Goal: Transaction & Acquisition: Purchase product/service

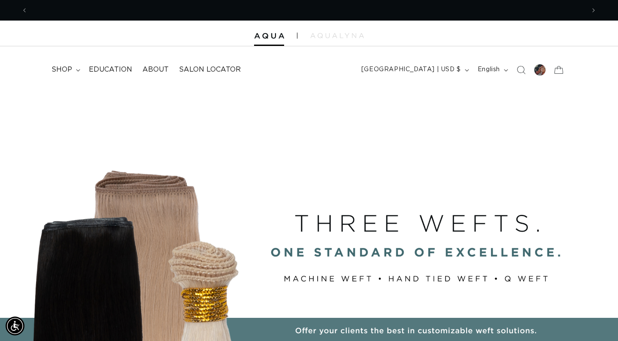
scroll to position [0, 1114]
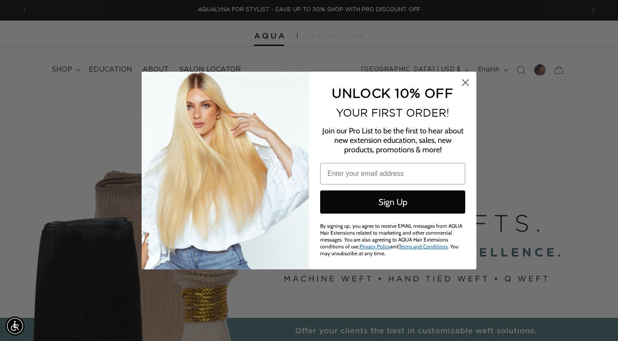
click at [463, 81] on circle "Close dialog" at bounding box center [465, 82] width 14 height 14
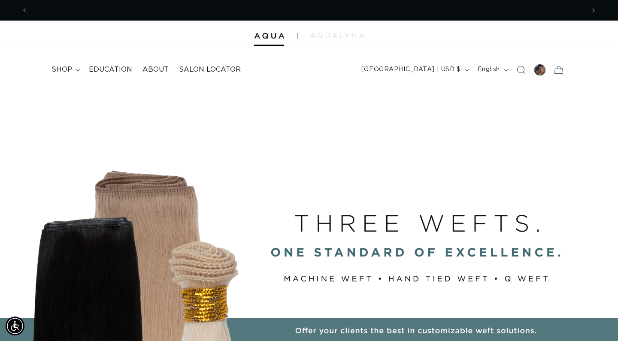
scroll to position [0, 0]
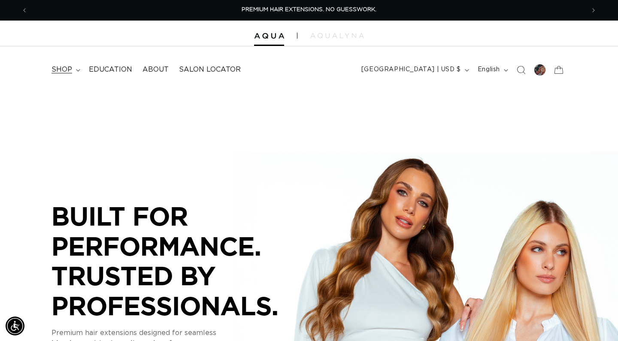
click at [74, 69] on summary "shop" at bounding box center [64, 69] width 37 height 19
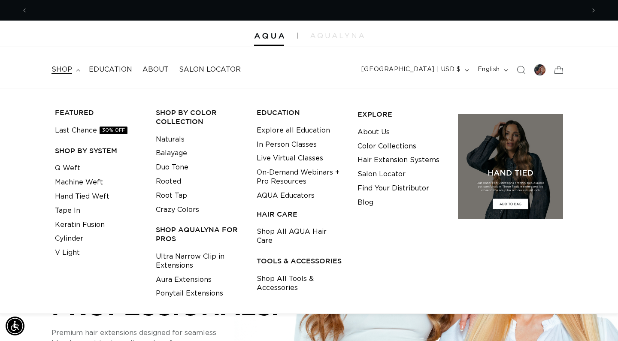
scroll to position [0, 557]
click at [88, 182] on link "Machine Weft" at bounding box center [79, 182] width 48 height 14
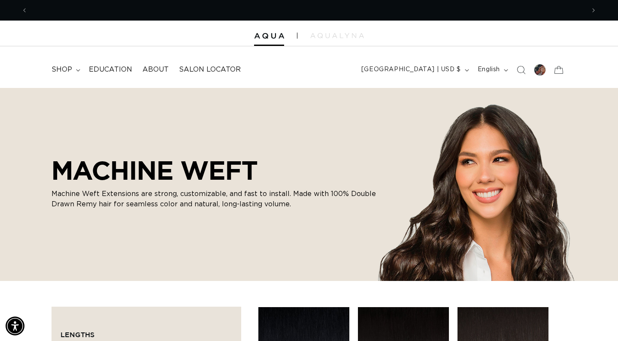
scroll to position [0, 557]
click at [540, 67] on div at bounding box center [540, 70] width 12 height 12
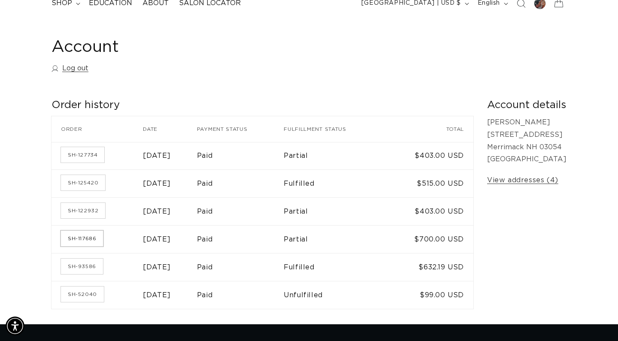
scroll to position [0, 557]
click at [86, 183] on link "SH-125420" at bounding box center [83, 182] width 44 height 15
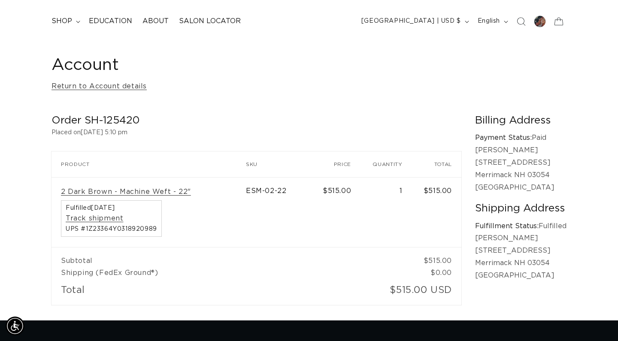
scroll to position [0, 1114]
click at [72, 12] on summary "shop" at bounding box center [64, 21] width 37 height 19
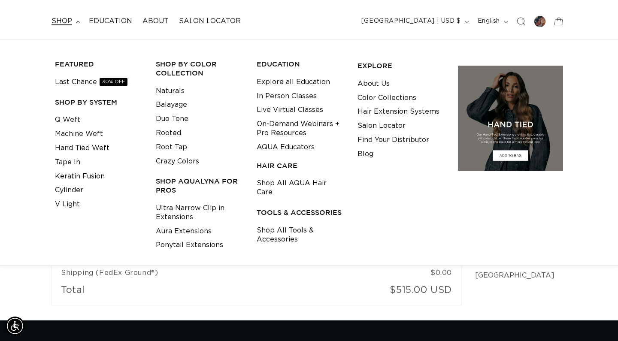
scroll to position [0, 0]
click at [93, 131] on link "Machine Weft" at bounding box center [79, 134] width 48 height 14
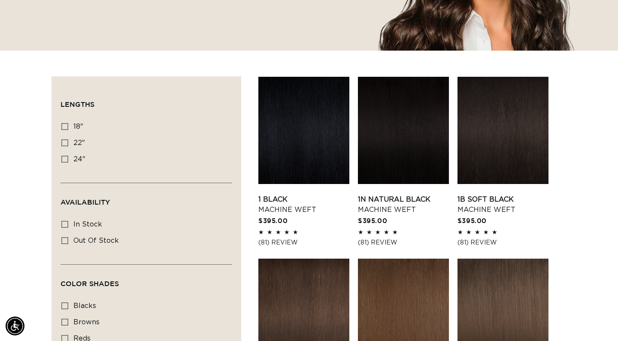
scroll to position [0, 1114]
click at [66, 161] on icon at bounding box center [64, 159] width 7 height 7
click at [66, 161] on input "24" 24" (27 products)" at bounding box center [64, 159] width 7 height 7
checkbox input "true"
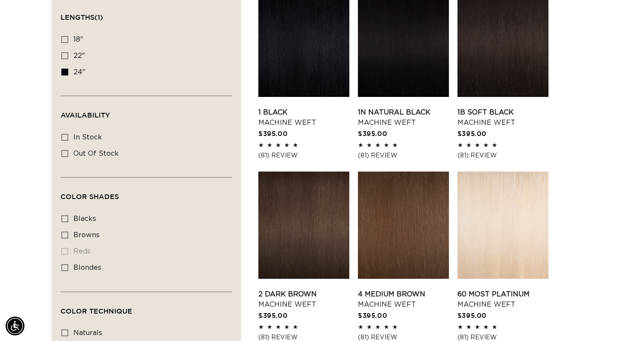
scroll to position [0, 1114]
click at [69, 229] on label "browns browns (12 products)" at bounding box center [143, 235] width 165 height 16
click at [68, 232] on input "browns browns (12 products)" at bounding box center [64, 235] width 7 height 7
checkbox input "true"
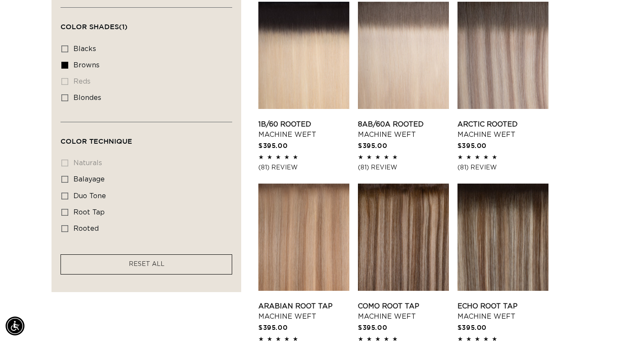
scroll to position [0, 1114]
click at [66, 47] on icon at bounding box center [64, 48] width 7 height 7
click at [66, 47] on input "blacks blacks (3 products)" at bounding box center [64, 48] width 7 height 7
checkbox input "true"
click at [66, 57] on label "browns browns (12 products)" at bounding box center [143, 65] width 165 height 16
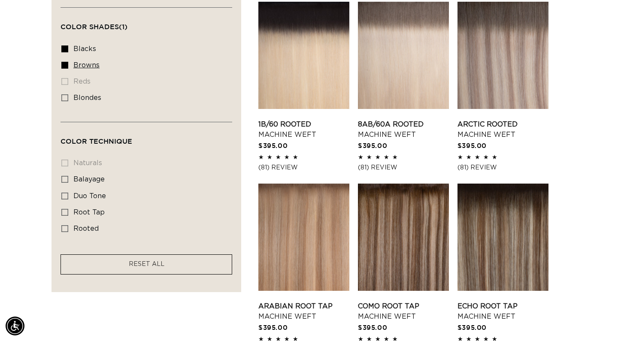
click at [66, 62] on input "browns browns (12 products)" at bounding box center [64, 65] width 7 height 7
checkbox input "false"
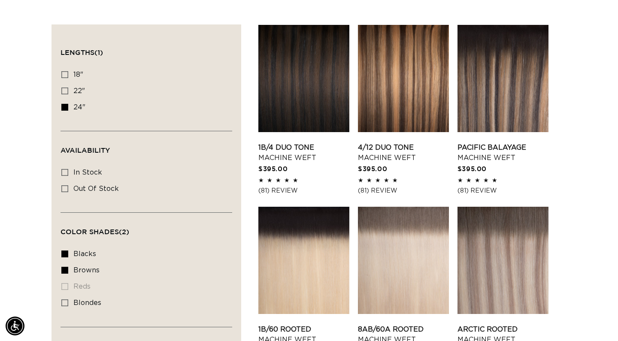
scroll to position [260, 0]
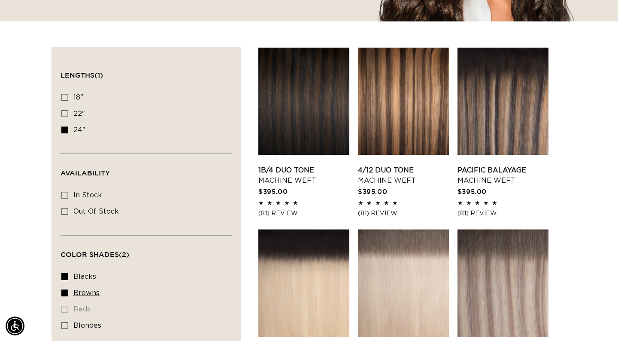
click at [65, 290] on icon at bounding box center [64, 293] width 7 height 7
click at [65, 290] on input "browns browns (12 products)" at bounding box center [64, 293] width 7 height 7
checkbox input "false"
click at [66, 273] on icon at bounding box center [64, 276] width 7 height 7
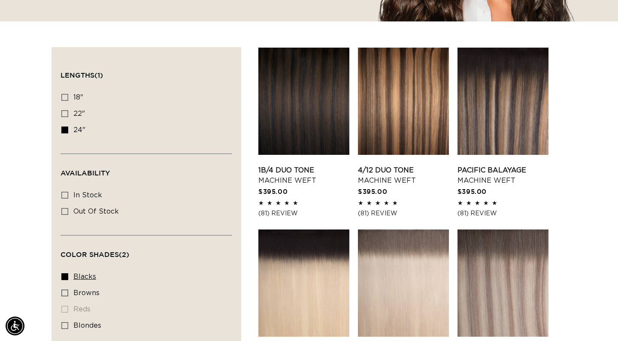
click at [66, 273] on input "blacks blacks (3 products)" at bounding box center [64, 276] width 7 height 7
checkbox input "false"
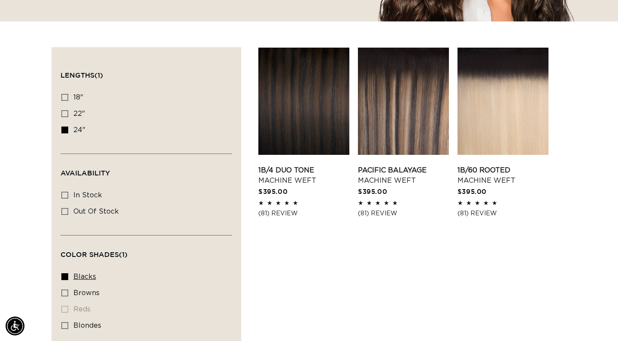
click at [64, 274] on icon at bounding box center [64, 276] width 7 height 7
click at [64, 274] on input "blacks blacks (3 products)" at bounding box center [64, 276] width 7 height 7
checkbox input "false"
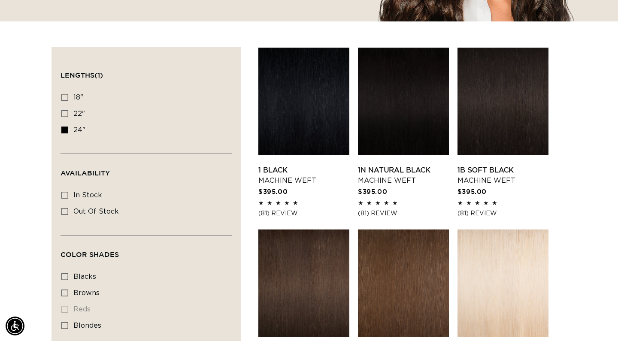
scroll to position [0, 557]
click at [481, 165] on link "1B Soft Black Machine Weft" at bounding box center [502, 175] width 91 height 21
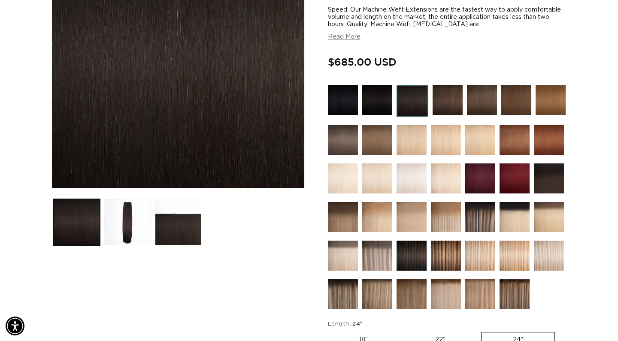
scroll to position [0, 557]
click at [130, 223] on button "Load image 2 in gallery view" at bounding box center [127, 222] width 46 height 46
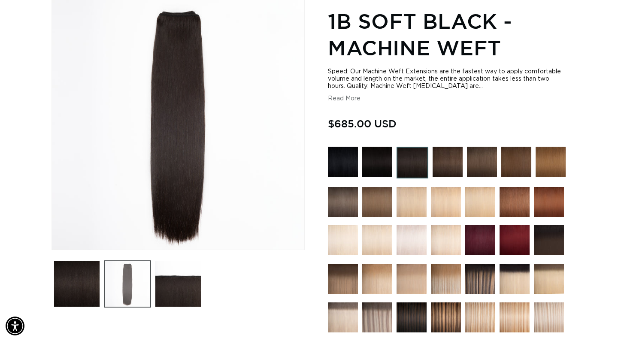
scroll to position [118, 0]
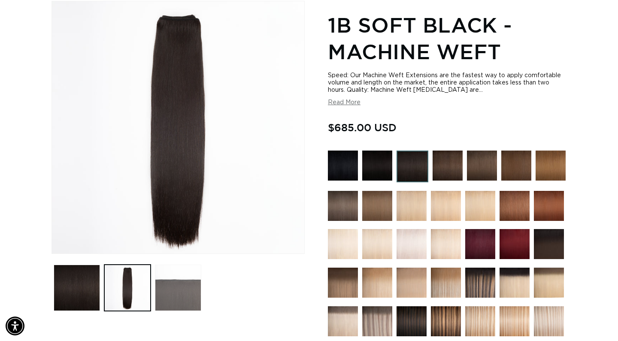
click at [182, 284] on button "Load image 3 in gallery view" at bounding box center [178, 288] width 46 height 46
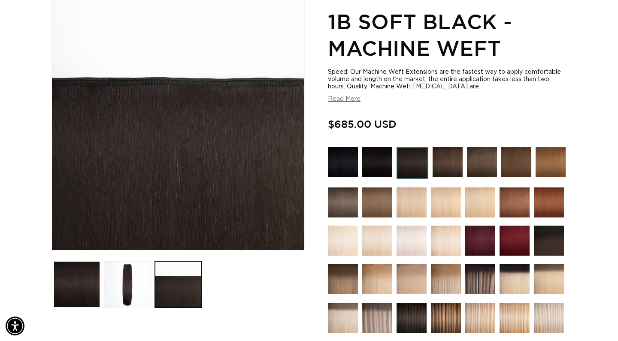
scroll to position [0, 0]
click at [549, 235] on img at bounding box center [549, 241] width 30 height 30
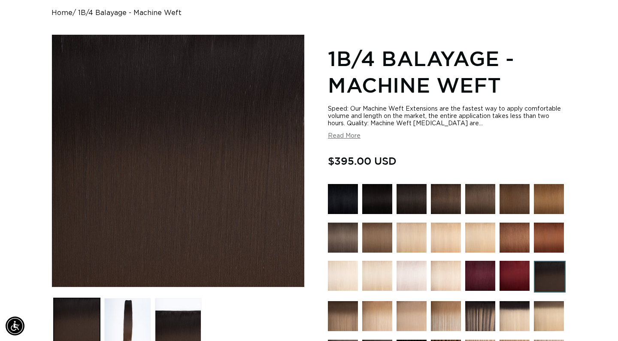
scroll to position [0, 557]
click at [448, 198] on img at bounding box center [446, 199] width 30 height 30
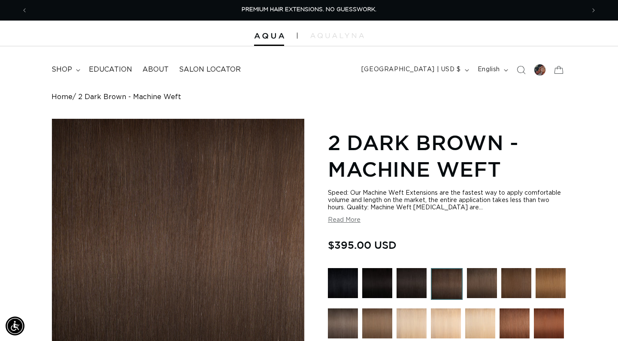
click at [490, 274] on img at bounding box center [482, 283] width 30 height 30
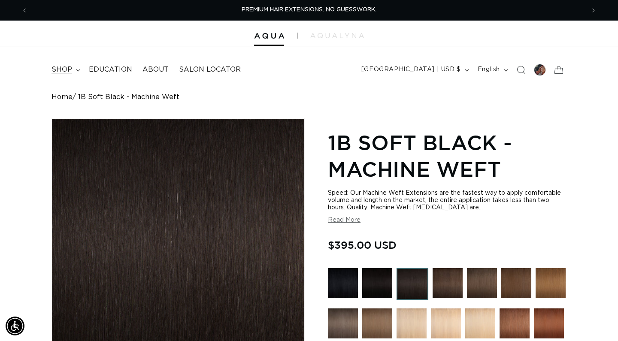
click at [66, 66] on span "shop" at bounding box center [61, 69] width 21 height 9
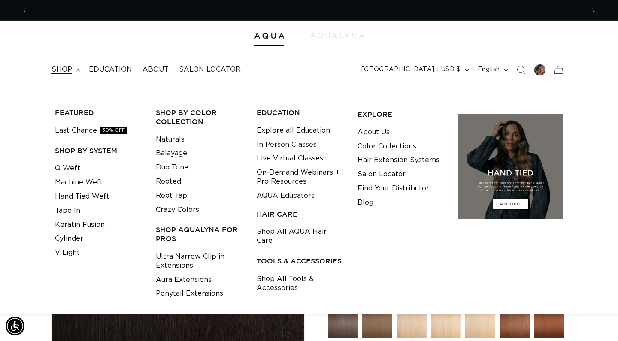
click at [383, 142] on link "Color Collections" at bounding box center [386, 146] width 59 height 14
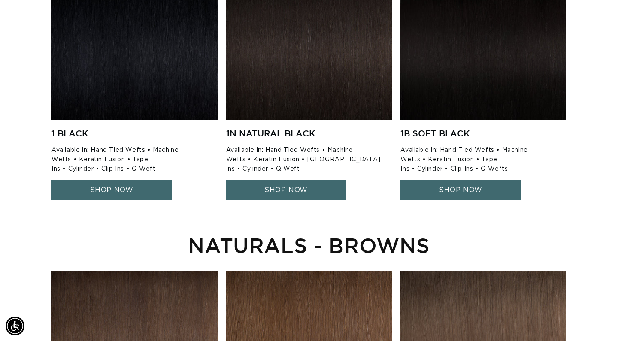
scroll to position [0, 1114]
click at [432, 181] on link "SHOP NOW" at bounding box center [460, 190] width 120 height 21
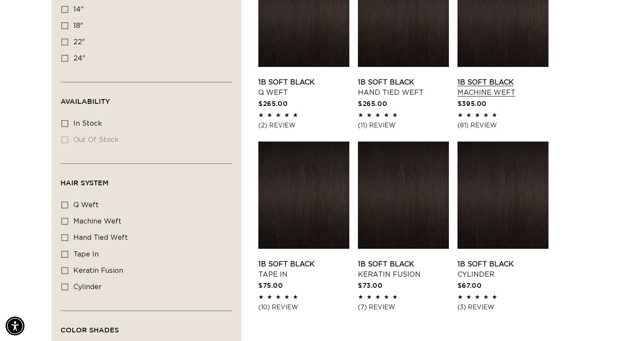
scroll to position [348, 0]
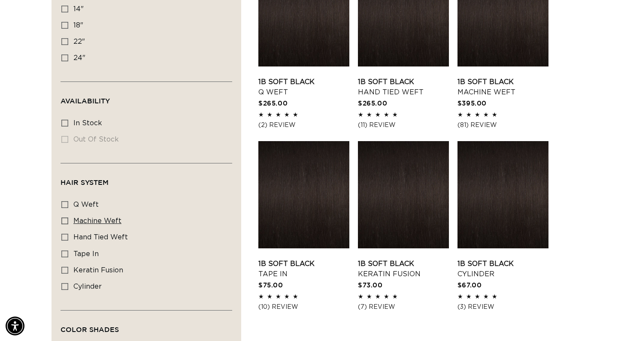
click at [67, 218] on icon at bounding box center [64, 220] width 7 height 7
click at [67, 218] on input "machine weft machine weft (1 product)" at bounding box center [64, 220] width 7 height 7
checkbox input "true"
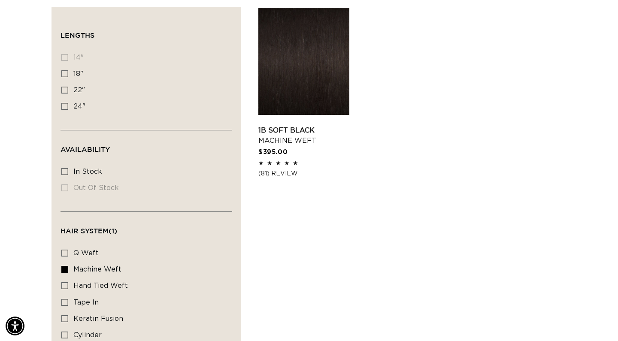
scroll to position [232, 0]
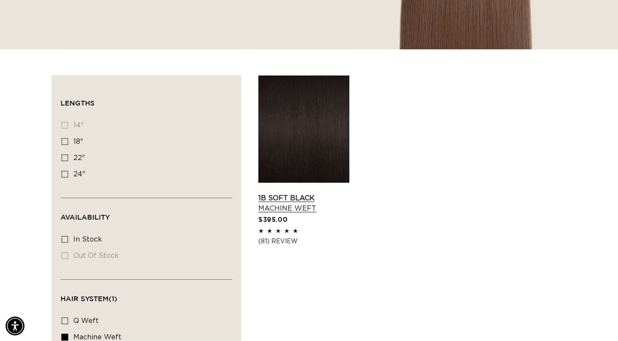
click at [307, 193] on link "1B Soft Black Machine Weft" at bounding box center [303, 203] width 91 height 21
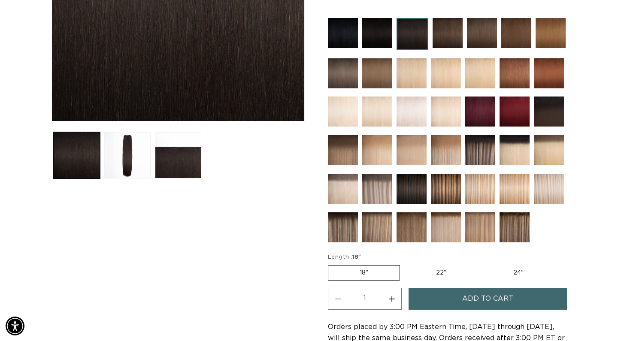
scroll to position [258, 0]
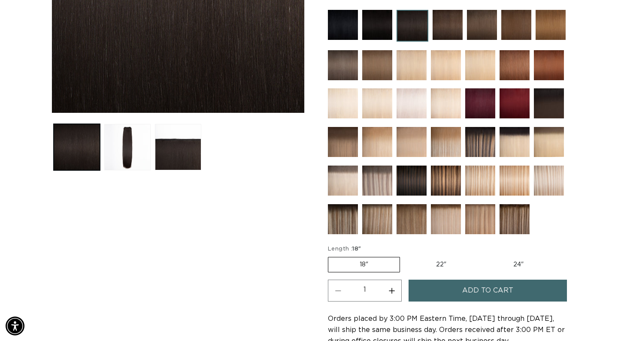
click at [507, 269] on label "24" Variant sold out or unavailable" at bounding box center [518, 264] width 73 height 15
click at [482, 256] on input "24" Variant sold out or unavailable" at bounding box center [482, 255] width 0 height 0
radio input "true"
click at [503, 292] on span "Add to cart" at bounding box center [487, 291] width 51 height 22
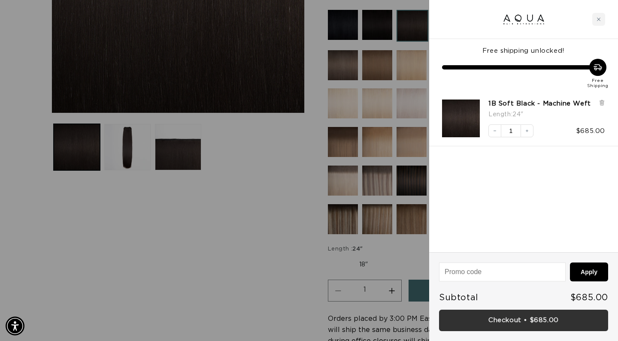
scroll to position [0, 1114]
click at [491, 321] on link "Checkout • $685.00" at bounding box center [523, 321] width 169 height 22
